Goal: Task Accomplishment & Management: Complete application form

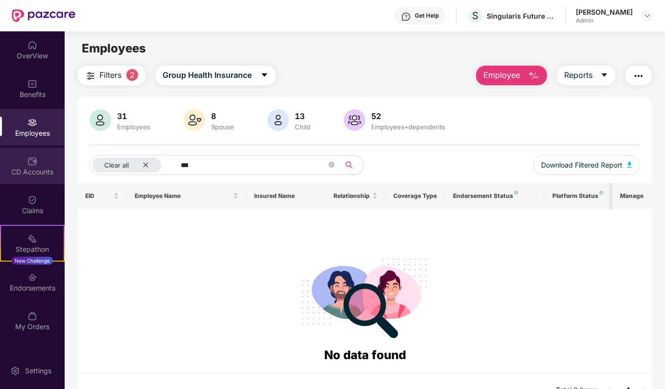
click at [39, 156] on div "CD Accounts" at bounding box center [32, 165] width 65 height 37
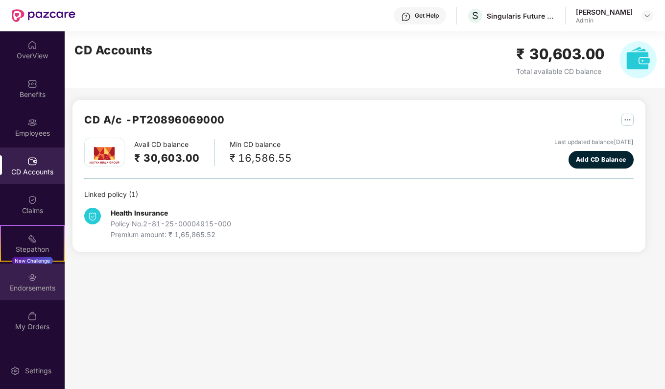
click at [33, 287] on div "Endorsements" at bounding box center [32, 288] width 65 height 10
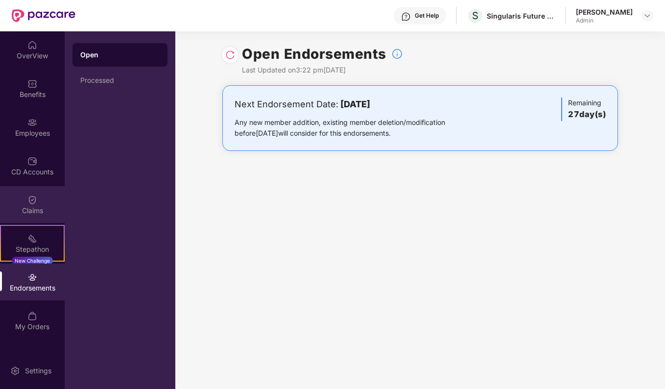
click at [31, 210] on div "Claims" at bounding box center [32, 211] width 65 height 10
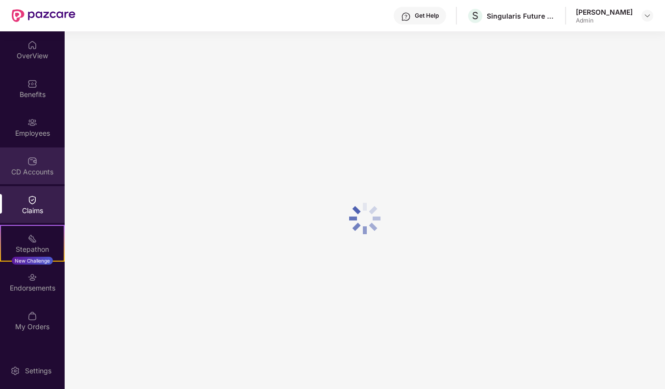
click at [34, 175] on div "CD Accounts" at bounding box center [32, 172] width 65 height 10
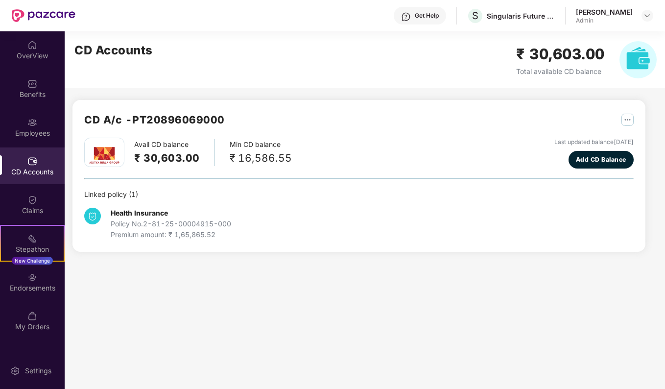
click at [631, 115] on img "button" at bounding box center [627, 120] width 12 height 12
click at [447, 211] on div "Health Insurance Policy No. 2-81-25-00004915-000 Premium amount: ₹ 1,65,865.52" at bounding box center [358, 220] width 549 height 40
click at [629, 119] on img "button" at bounding box center [627, 120] width 12 height 12
click at [611, 136] on div "CD Statement" at bounding box center [602, 141] width 45 height 11
click at [25, 48] on div "OverView" at bounding box center [32, 49] width 65 height 37
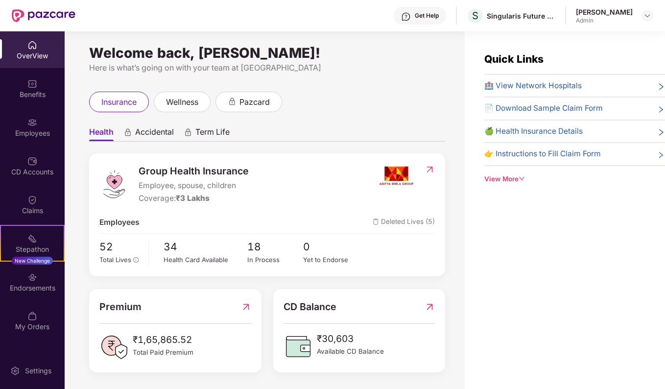
scroll to position [3, 0]
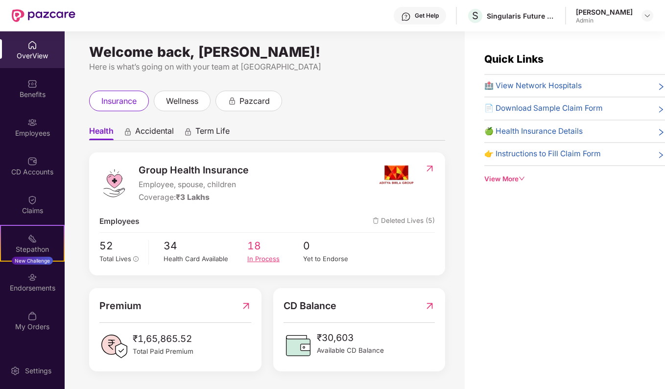
click at [257, 252] on span "18" at bounding box center [275, 245] width 56 height 16
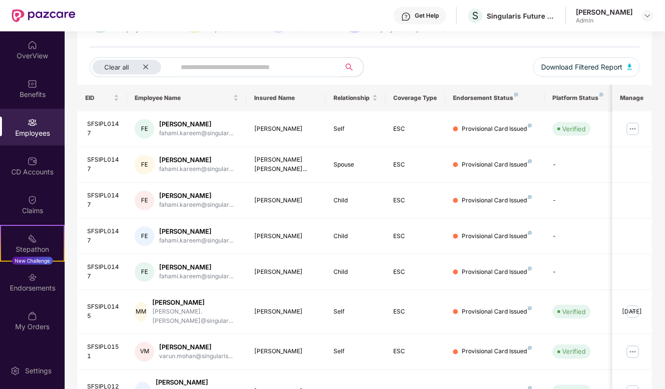
scroll to position [213, 0]
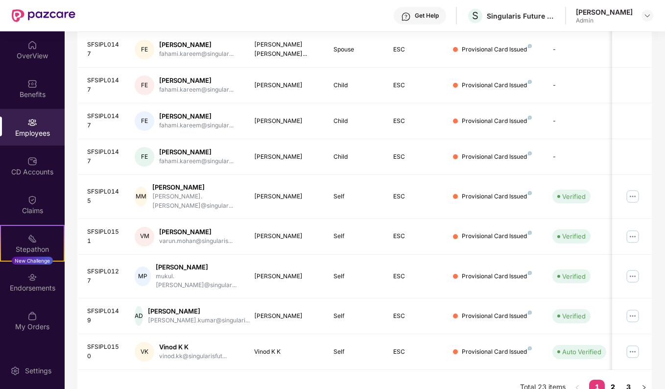
click at [613, 379] on link "2" at bounding box center [613, 386] width 16 height 15
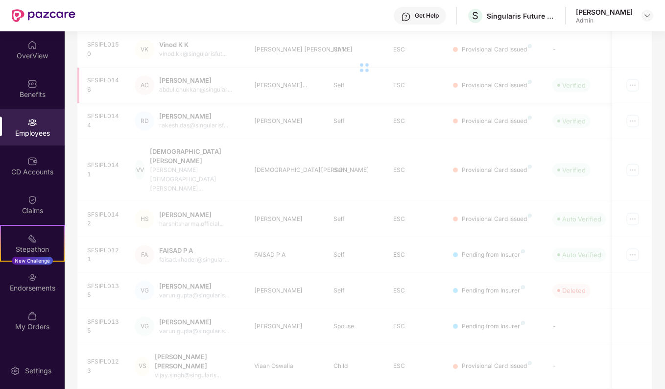
scroll to position [31, 0]
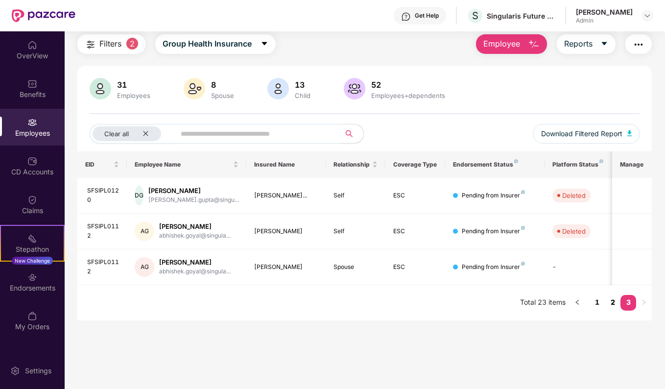
click at [616, 308] on link "2" at bounding box center [613, 302] width 16 height 15
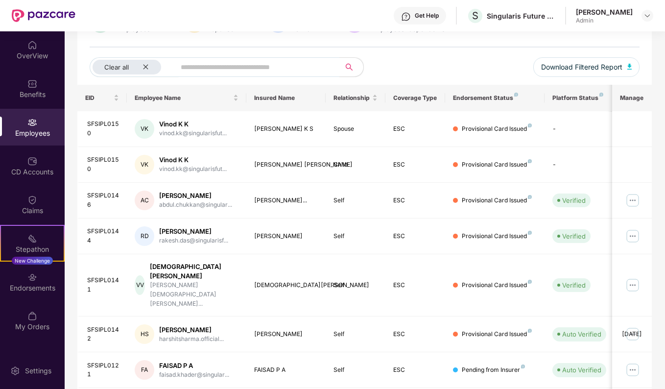
scroll to position [0, 0]
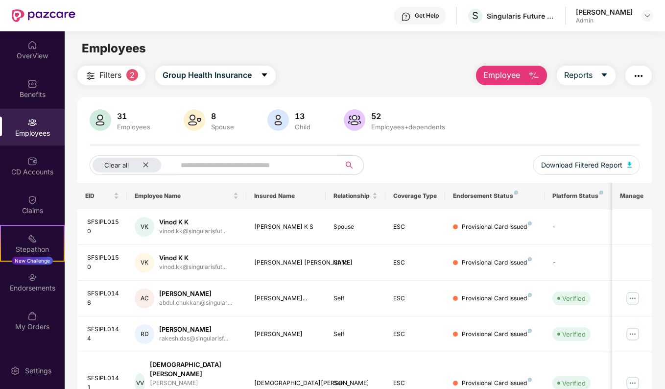
click at [97, 132] on div at bounding box center [100, 120] width 25 height 23
click at [109, 119] on img at bounding box center [101, 120] width 22 height 22
click at [131, 119] on div "31" at bounding box center [133, 116] width 37 height 10
click at [126, 128] on div "Employees" at bounding box center [133, 127] width 37 height 8
click at [122, 117] on div "31" at bounding box center [133, 116] width 37 height 10
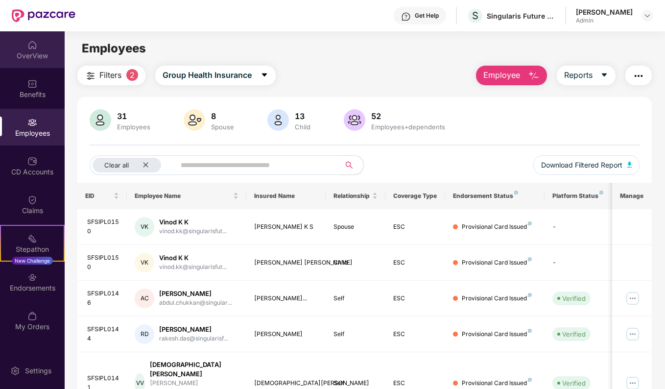
click at [32, 52] on div "OverView" at bounding box center [32, 56] width 65 height 10
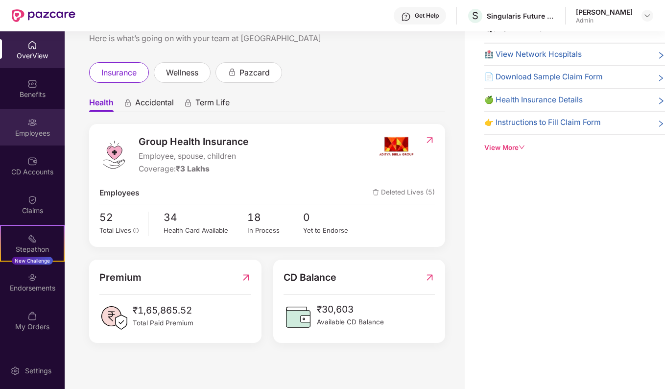
click at [31, 126] on img at bounding box center [32, 122] width 10 height 10
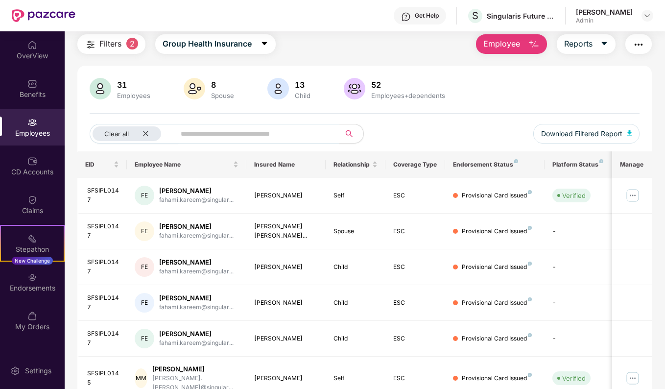
click at [530, 50] on button "Employee" at bounding box center [511, 44] width 71 height 20
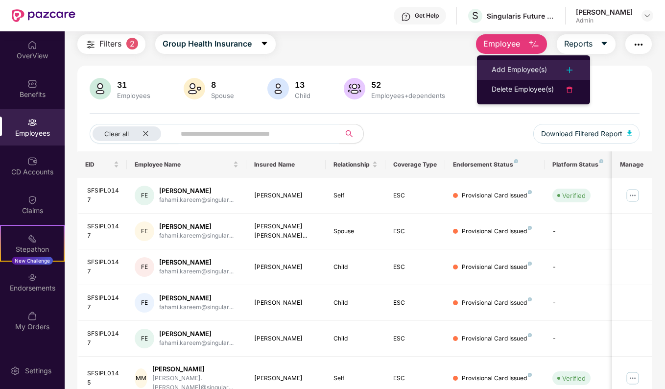
click at [533, 67] on div "Add Employee(s)" at bounding box center [519, 70] width 55 height 12
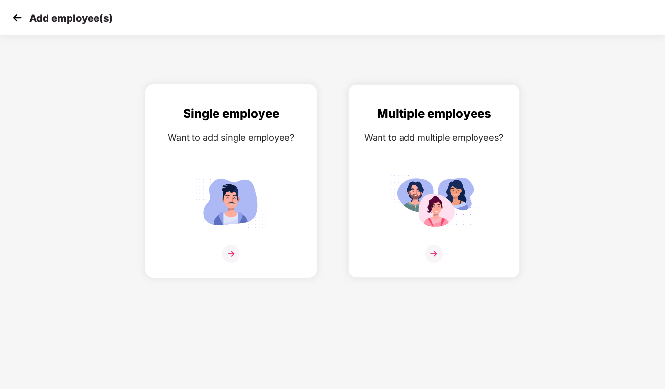
click at [234, 203] on img at bounding box center [231, 201] width 88 height 61
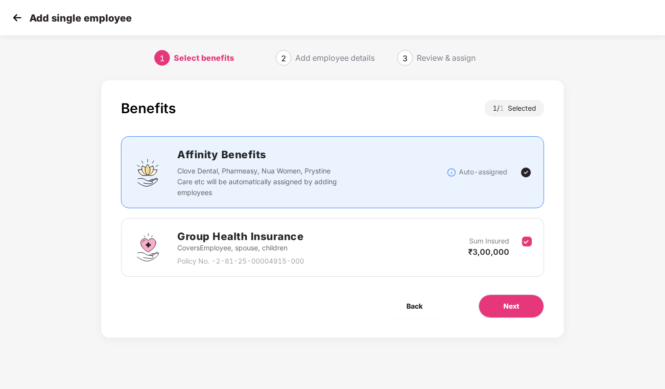
click at [425, 254] on div "Group Health Insurance Covers Employee, spouse, children Policy No. - 2-81-25-0…" at bounding box center [332, 247] width 398 height 38
click at [512, 304] on span "Next" at bounding box center [511, 306] width 16 height 11
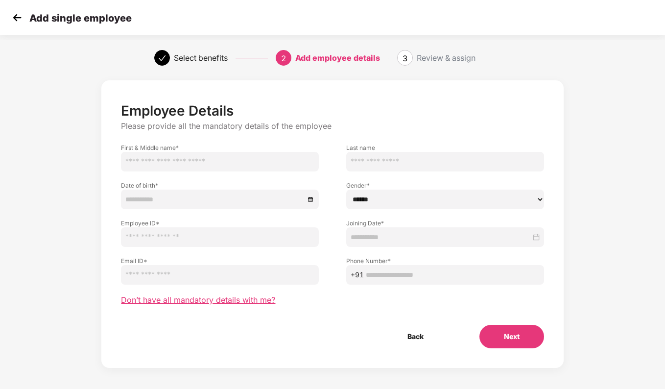
click at [200, 300] on span "Don’t have all mandatory details with me?" at bounding box center [198, 300] width 154 height 10
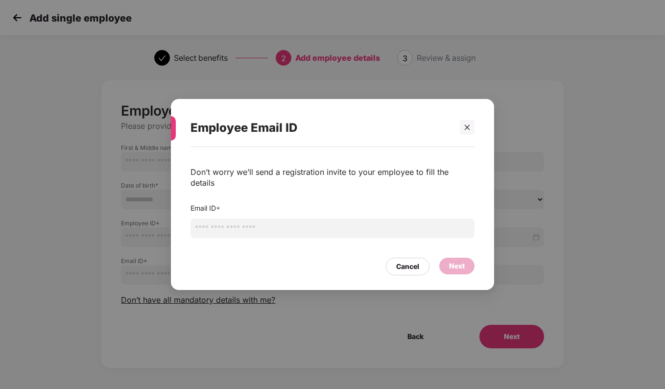
click at [251, 221] on input "email" at bounding box center [332, 228] width 284 height 20
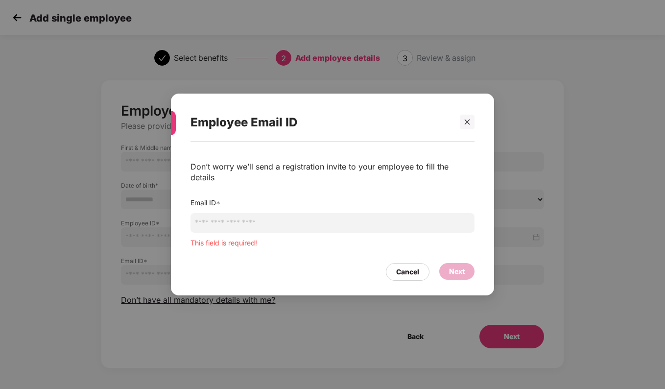
paste input "**********"
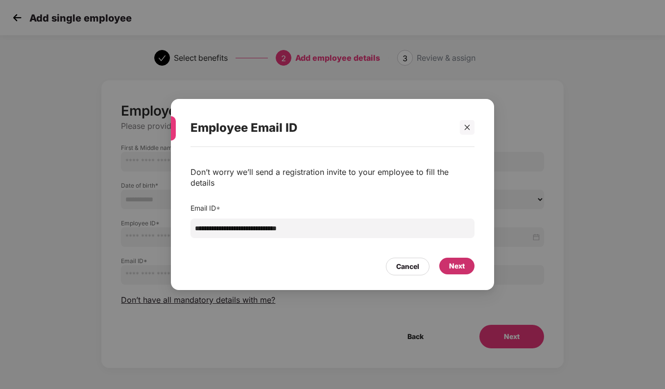
type input "**********"
click at [462, 260] on div "Next" at bounding box center [457, 265] width 16 height 11
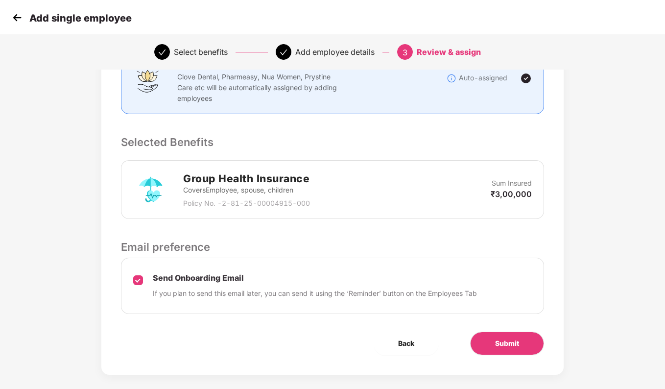
scroll to position [168, 0]
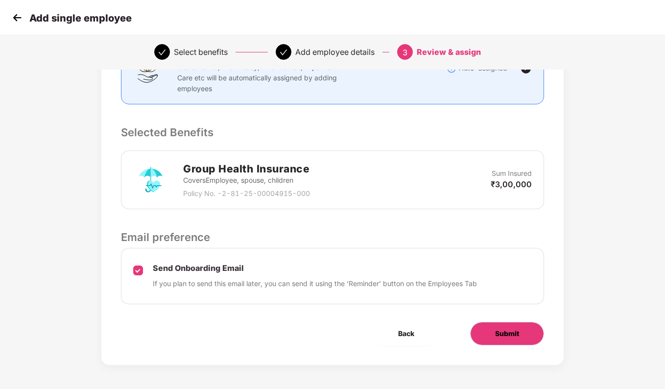
click at [523, 331] on button "Submit" at bounding box center [507, 333] width 74 height 23
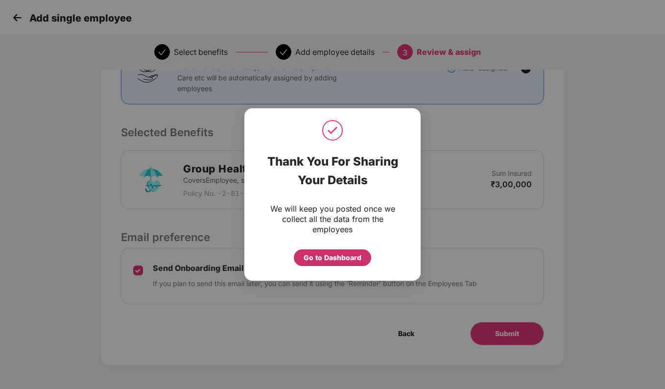
click at [354, 254] on div "Go to Dashboard" at bounding box center [333, 257] width 58 height 11
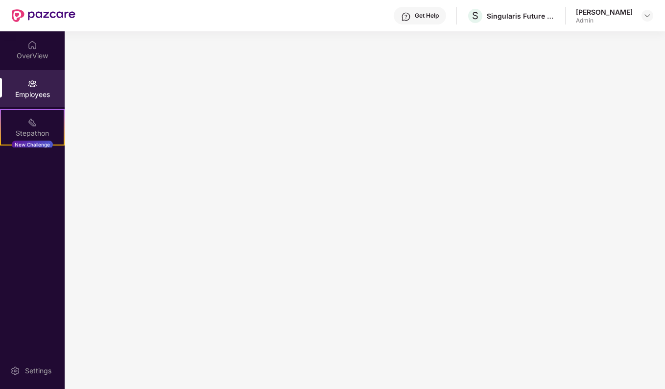
scroll to position [0, 0]
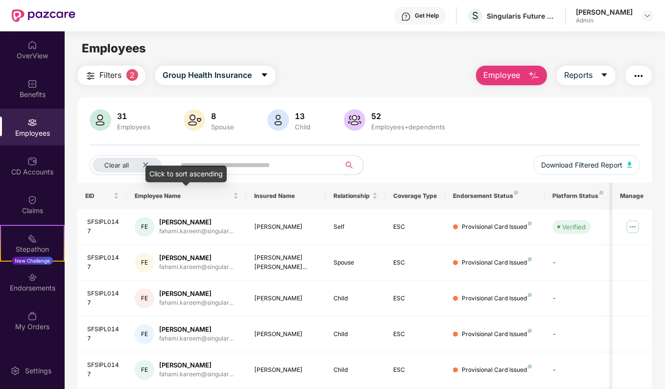
click at [247, 164] on input "text" at bounding box center [254, 165] width 146 height 15
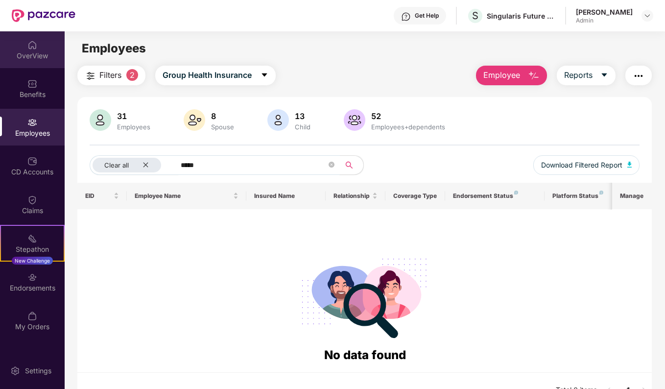
type input "*****"
click at [40, 43] on div "OverView" at bounding box center [32, 49] width 65 height 37
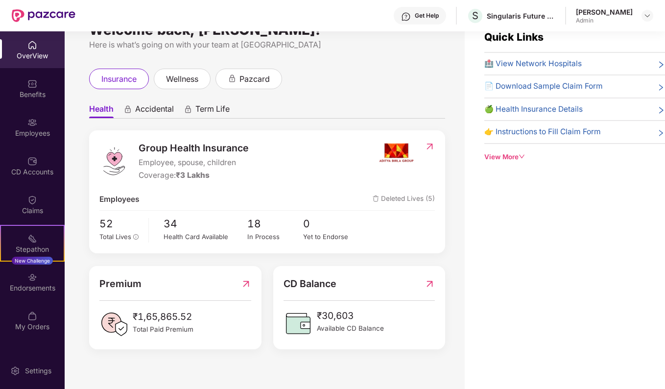
scroll to position [31, 0]
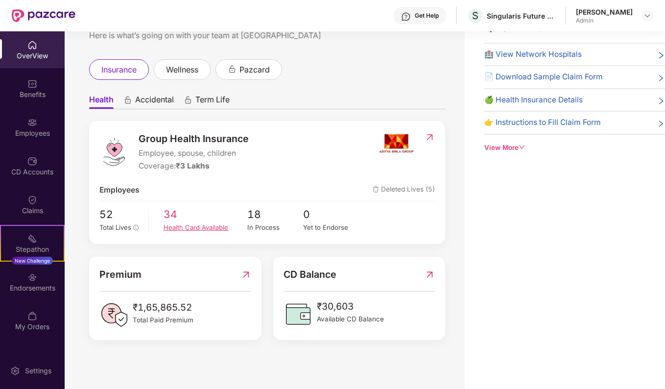
click at [220, 229] on div "Health Card Available" at bounding box center [206, 227] width 84 height 10
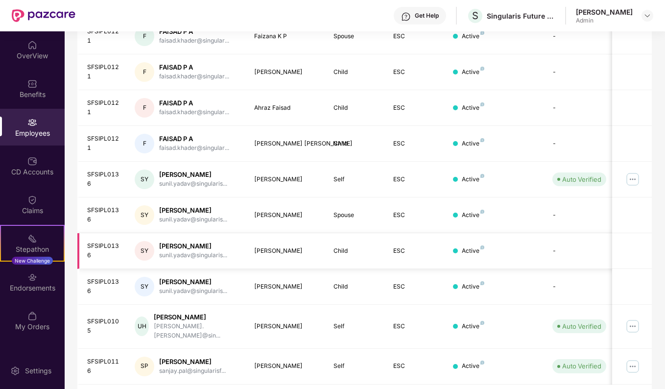
scroll to position [213, 0]
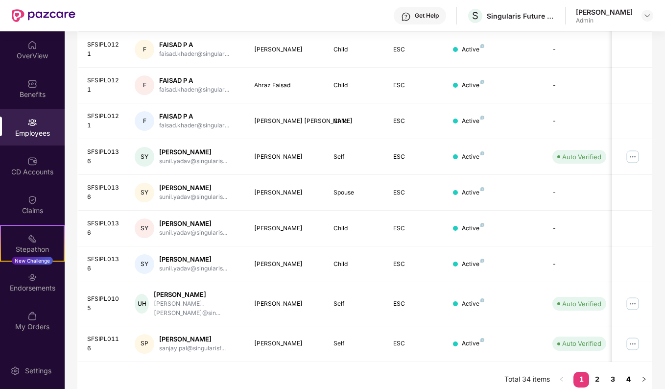
click at [634, 372] on link "4" at bounding box center [628, 379] width 16 height 15
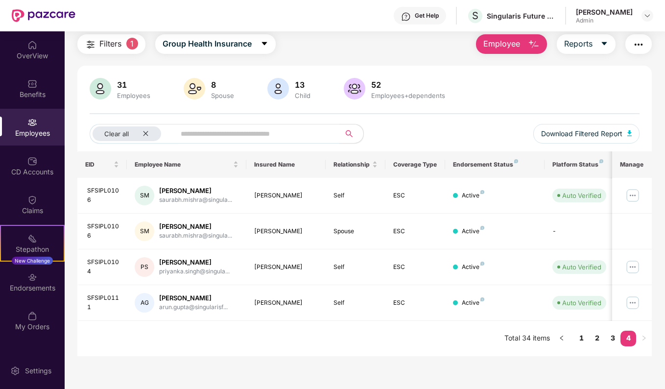
scroll to position [31, 0]
click at [621, 338] on link "4" at bounding box center [628, 337] width 16 height 15
click at [615, 338] on link "3" at bounding box center [613, 337] width 16 height 15
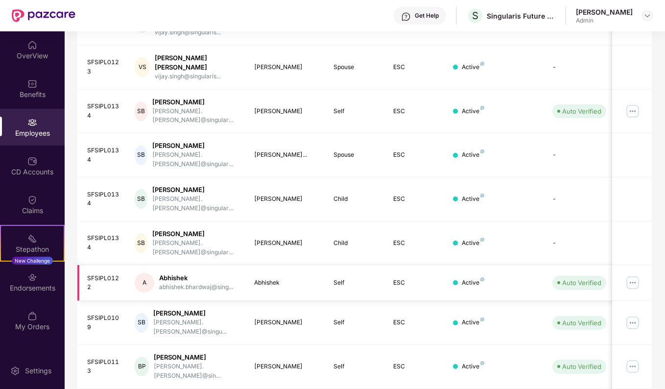
scroll to position [213, 0]
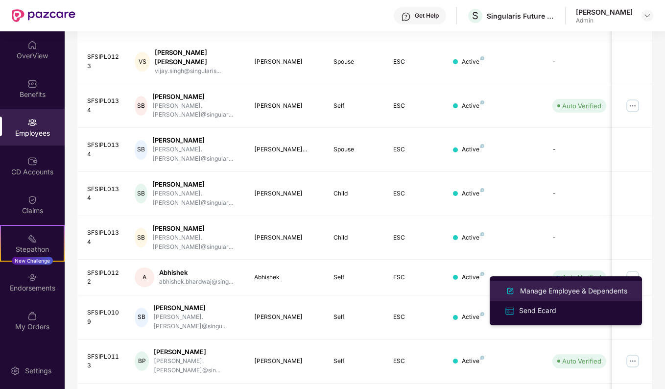
click at [547, 297] on li "Manage Employee & Dependents" at bounding box center [566, 291] width 152 height 20
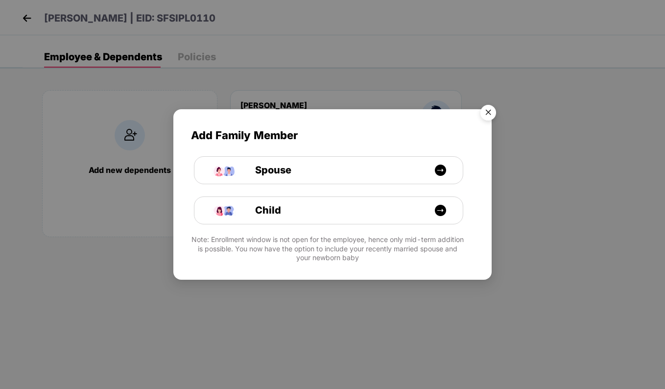
click at [488, 117] on img "Close" at bounding box center [487, 113] width 27 height 27
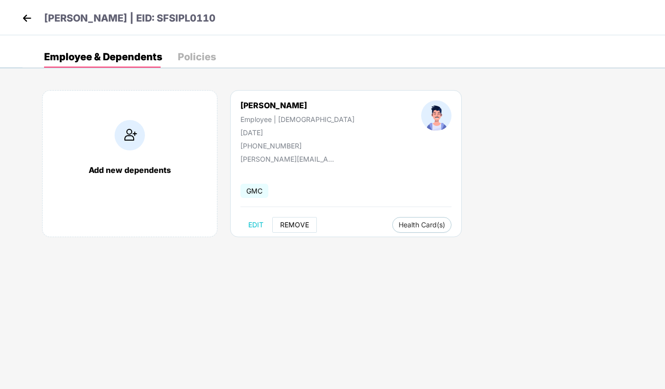
click at [288, 222] on span "REMOVE" at bounding box center [294, 225] width 29 height 8
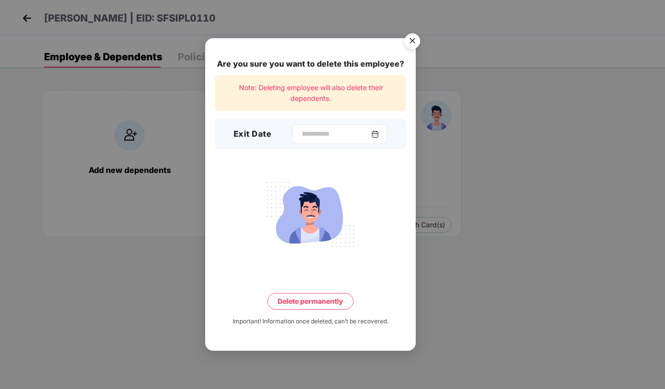
click at [377, 131] on img at bounding box center [375, 134] width 8 height 8
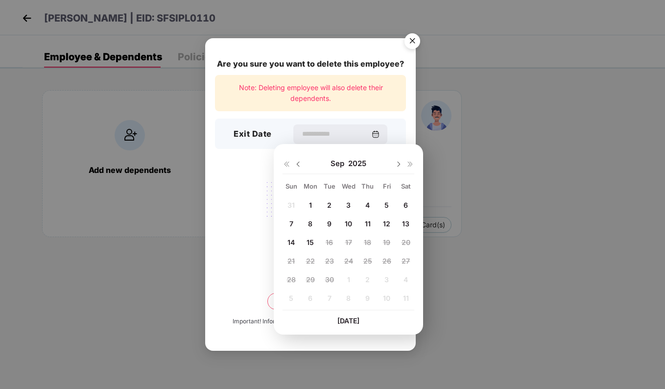
click at [306, 205] on div "1" at bounding box center [310, 205] width 15 height 15
type input "**********"
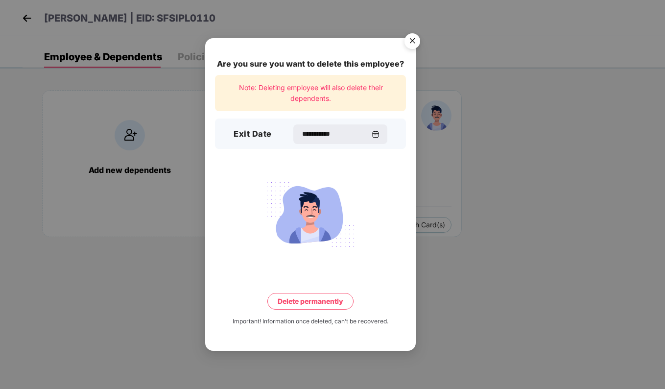
click at [332, 303] on button "Delete permanently" at bounding box center [310, 301] width 86 height 17
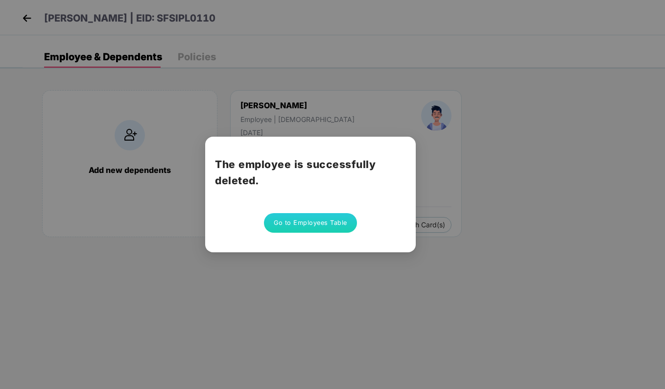
click at [327, 228] on button "Go to Employees Table" at bounding box center [310, 223] width 93 height 20
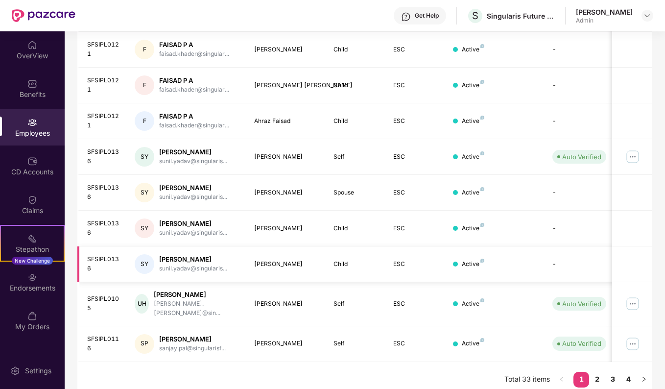
scroll to position [0, 0]
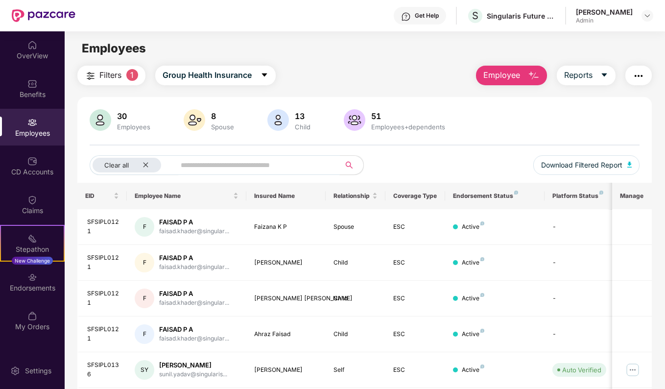
click at [234, 173] on span at bounding box center [254, 165] width 171 height 20
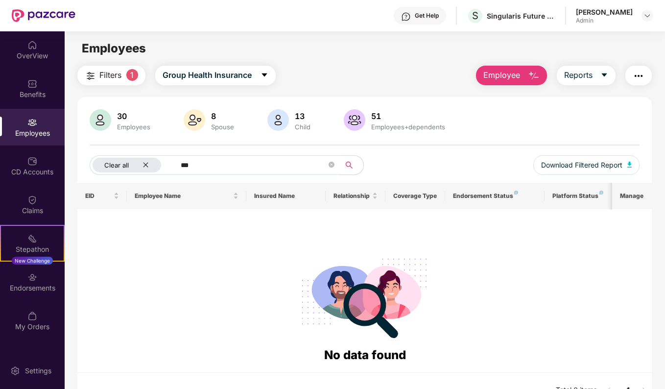
type input "***"
click at [144, 158] on div "Clear all" at bounding box center [127, 165] width 69 height 15
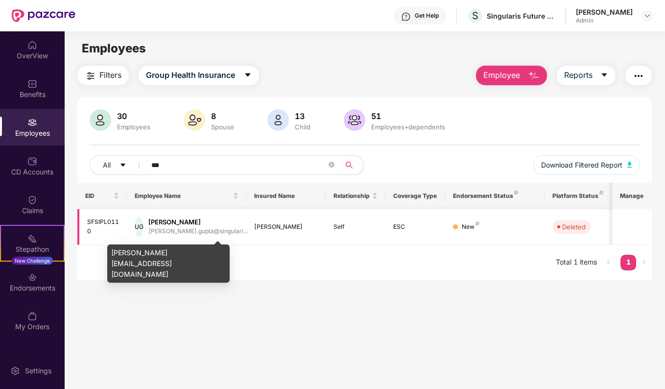
click at [179, 230] on div "[PERSON_NAME].gupta@singulari..." at bounding box center [197, 231] width 99 height 9
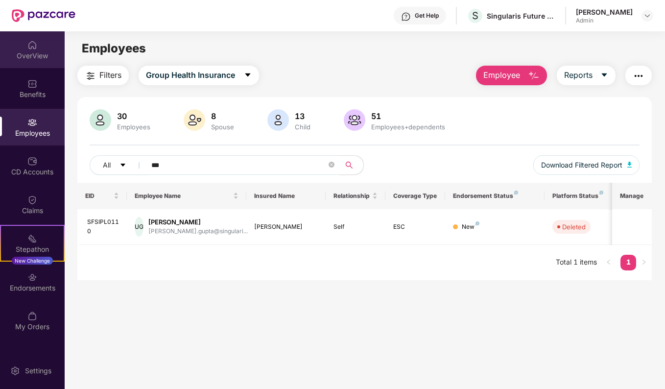
click at [39, 48] on div "OverView" at bounding box center [32, 49] width 65 height 37
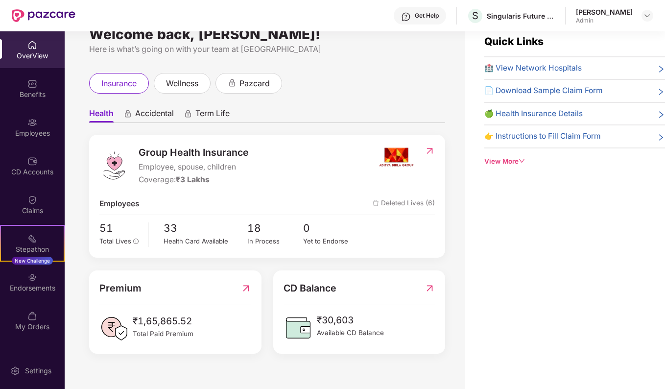
scroll to position [31, 0]
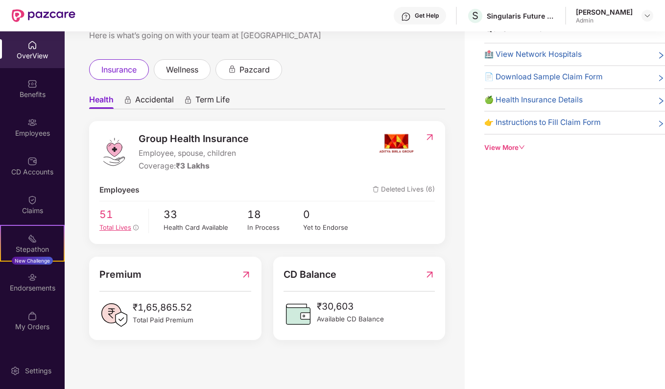
click at [121, 221] on span "51" at bounding box center [120, 214] width 42 height 16
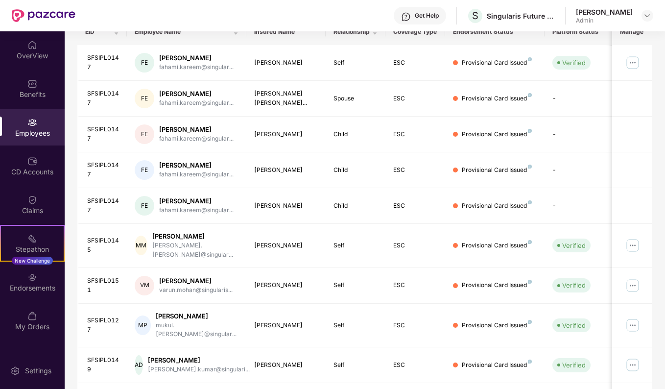
scroll to position [0, 0]
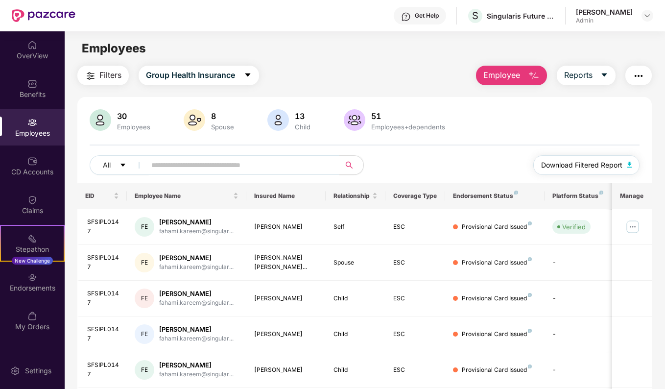
click at [633, 163] on button "Download Filtered Report" at bounding box center [586, 165] width 107 height 20
click at [206, 159] on input "text" at bounding box center [239, 165] width 176 height 15
type input "*"
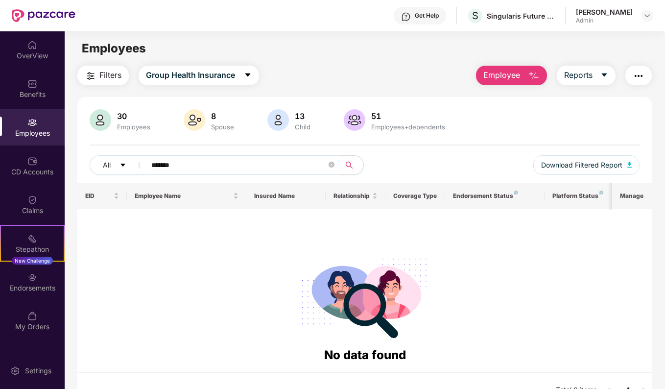
type input "********"
drag, startPoint x: 206, startPoint y: 168, endPoint x: 45, endPoint y: 166, distance: 161.6
click at [45, 166] on div "OverView Benefits Employees CD Accounts Claims Stepathon New Challenge Endorsem…" at bounding box center [332, 209] width 665 height 357
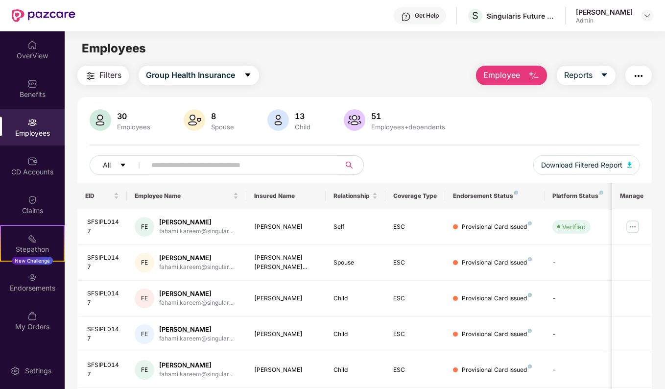
click at [513, 79] on span "Employee" at bounding box center [501, 75] width 37 height 12
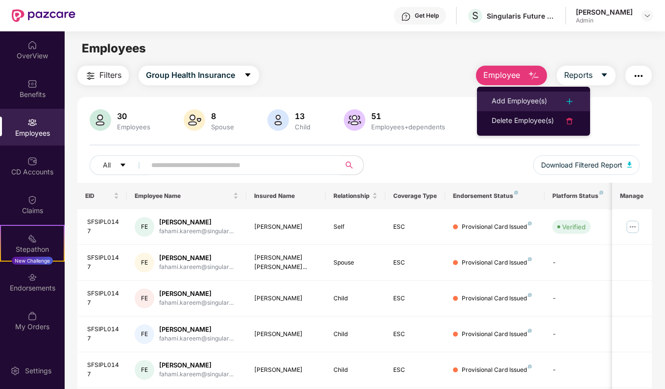
click at [520, 100] on div "Add Employee(s)" at bounding box center [519, 101] width 55 height 12
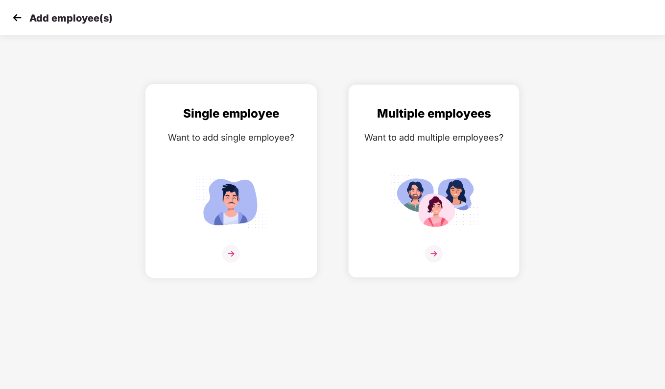
click at [236, 249] on img at bounding box center [231, 254] width 18 height 18
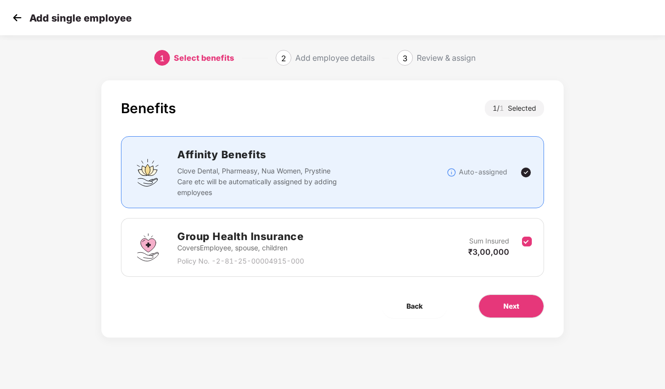
click at [246, 245] on p "Covers Employee, spouse, children" at bounding box center [240, 247] width 127 height 11
click at [538, 313] on button "Next" at bounding box center [511, 305] width 66 height 23
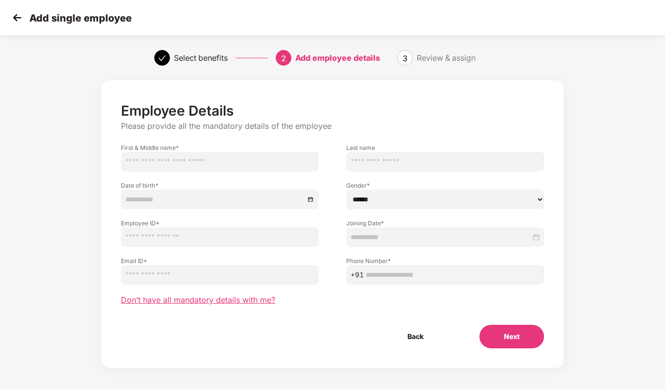
click at [190, 298] on span "Don’t have all mandatory details with me?" at bounding box center [198, 300] width 154 height 10
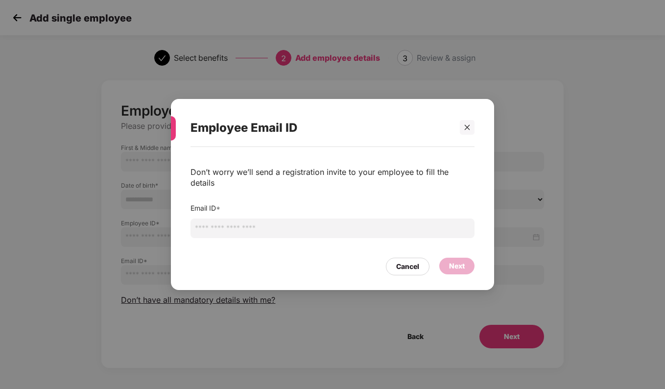
click at [287, 218] on input "email" at bounding box center [332, 228] width 284 height 20
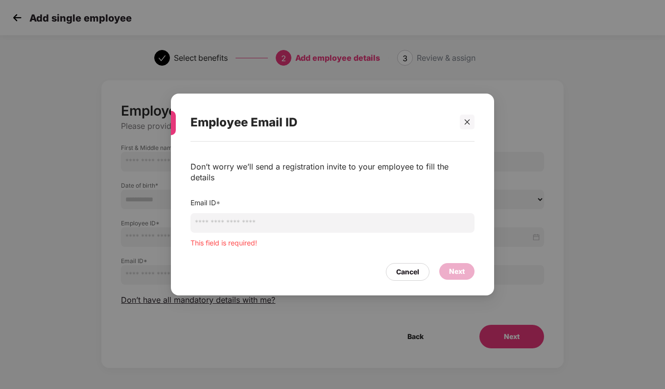
paste input "**********"
type input "**********"
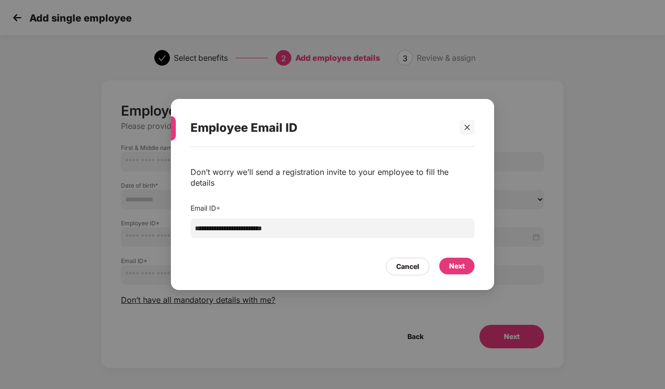
drag, startPoint x: 338, startPoint y: 226, endPoint x: 21, endPoint y: 208, distance: 317.8
click at [21, 208] on div "**********" at bounding box center [332, 194] width 665 height 389
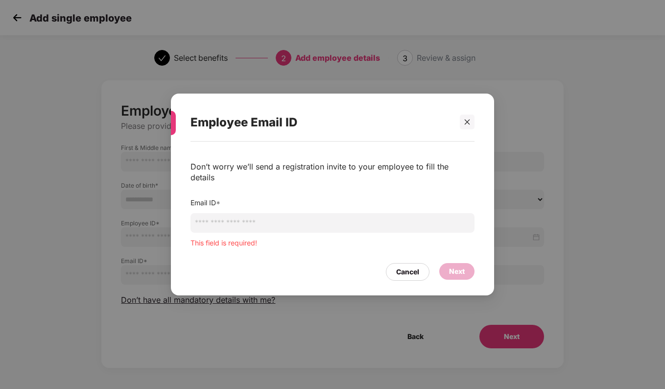
paste input "**********"
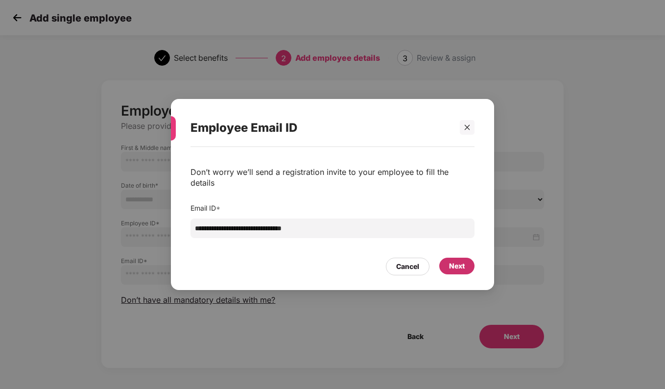
type input "**********"
click at [464, 260] on div "Next" at bounding box center [457, 265] width 16 height 11
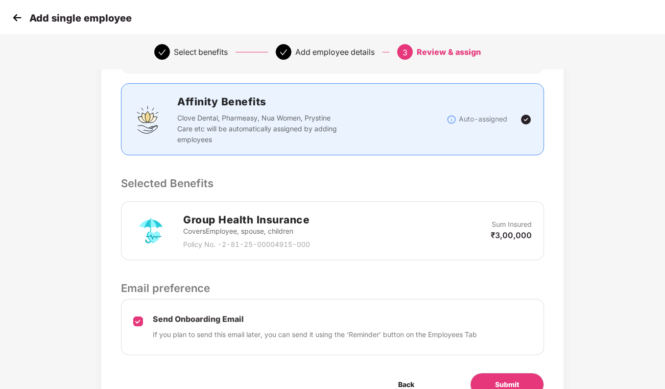
scroll to position [147, 0]
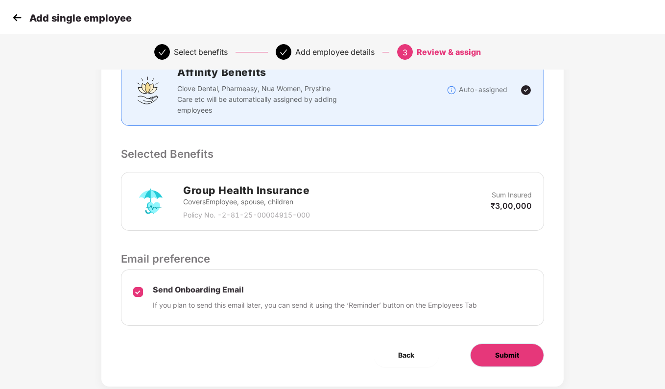
click at [522, 354] on button "Submit" at bounding box center [507, 354] width 74 height 23
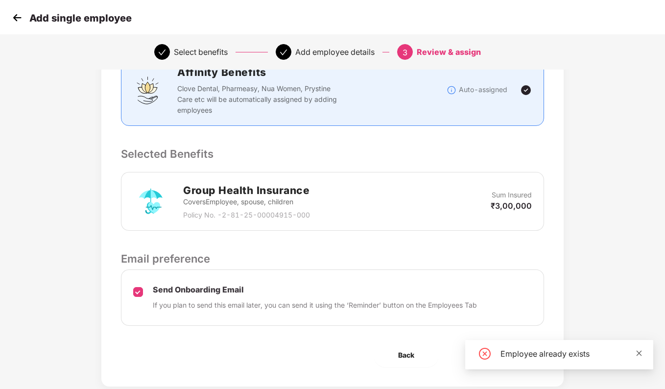
click at [639, 355] on icon "close" at bounding box center [638, 353] width 7 height 7
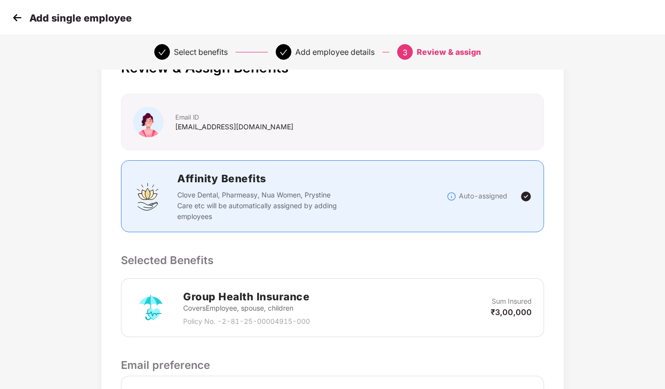
scroll to position [0, 0]
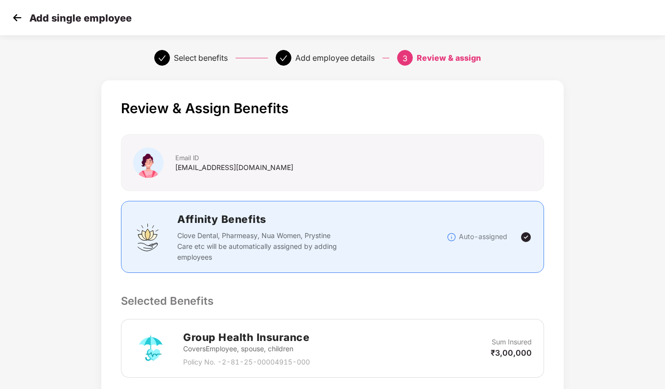
click at [22, 25] on img at bounding box center [17, 17] width 15 height 15
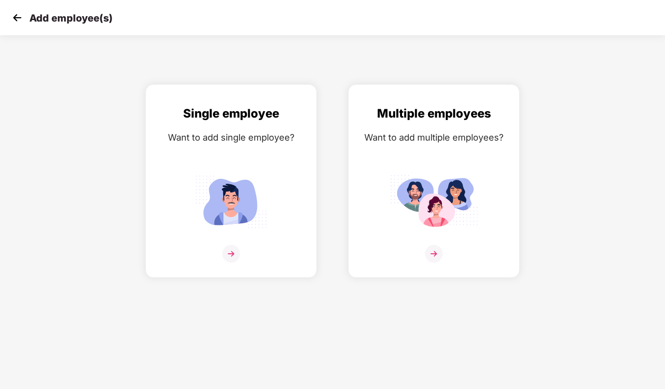
click at [17, 21] on img at bounding box center [17, 17] width 15 height 15
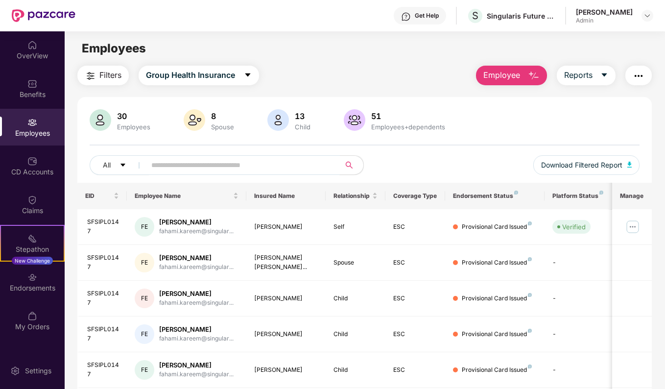
click at [197, 164] on input "text" at bounding box center [239, 165] width 176 height 15
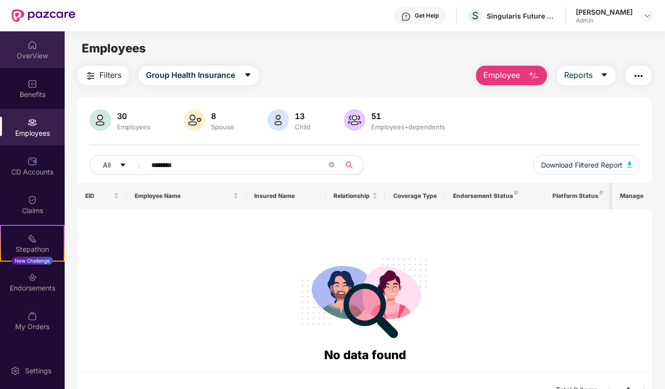
type input "********"
click at [35, 56] on div "OverView" at bounding box center [32, 56] width 65 height 10
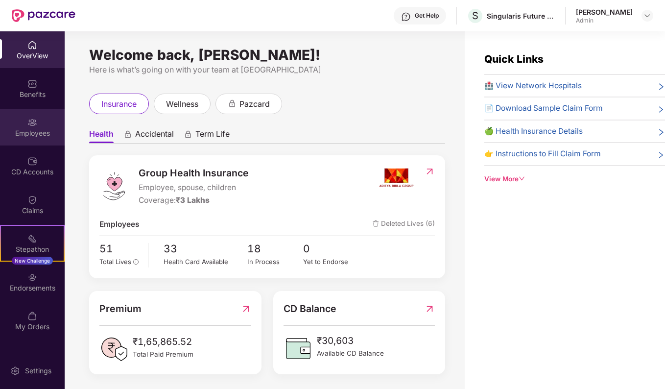
click at [25, 134] on div "Employees" at bounding box center [32, 133] width 65 height 10
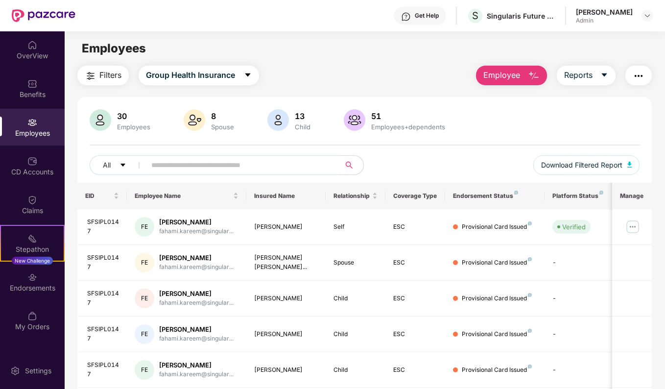
click at [198, 169] on input "text" at bounding box center [239, 165] width 176 height 15
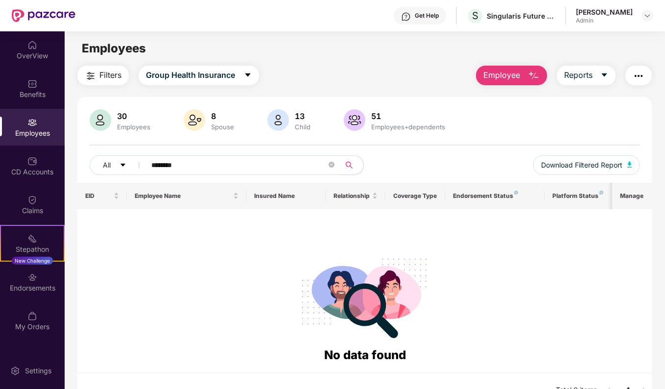
type input "********"
